Goal: Task Accomplishment & Management: Use online tool/utility

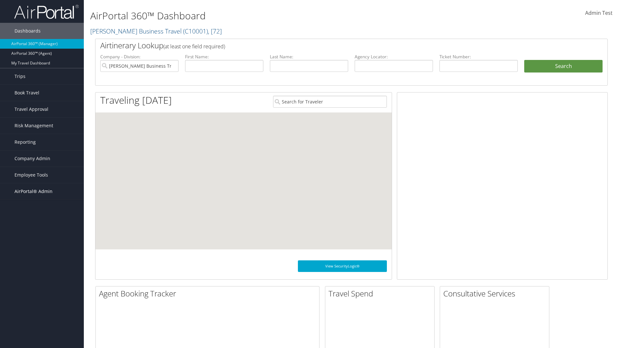
click at [42, 191] on span "AirPortal® Admin" at bounding box center [33, 191] width 38 height 16
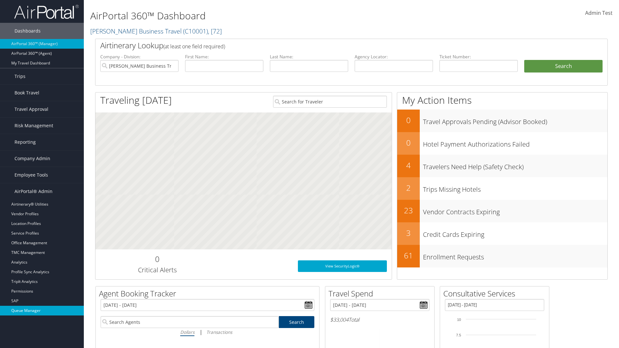
click at [42, 311] on link "Queue Manager" at bounding box center [42, 311] width 84 height 10
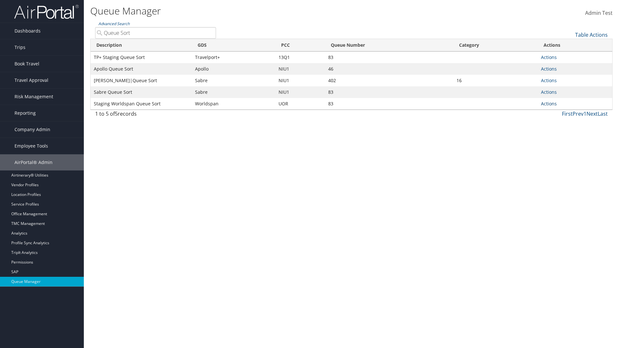
type input "Queue Sort"
click at [548, 103] on link "Actions" at bounding box center [549, 104] width 16 height 6
click at [524, 113] on link "Edit Queue" at bounding box center [524, 113] width 60 height 11
select select "9"
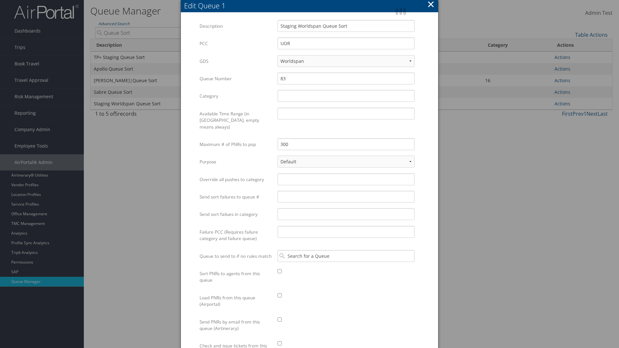
scroll to position [99, 0]
